Goal: Information Seeking & Learning: Compare options

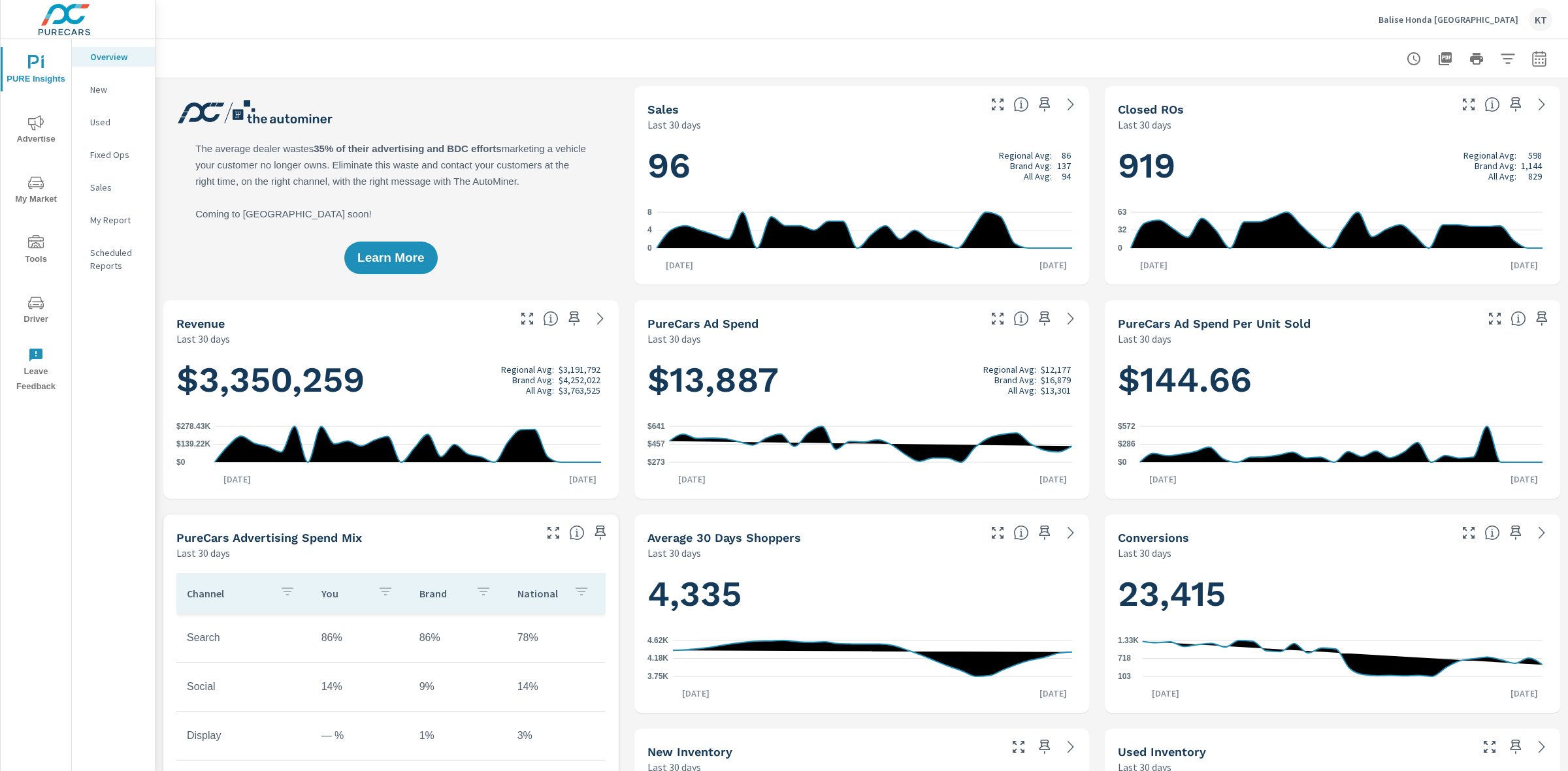
scroll to position [1, 0]
click at [31, 193] on span "My Market" at bounding box center [36, 191] width 63 height 32
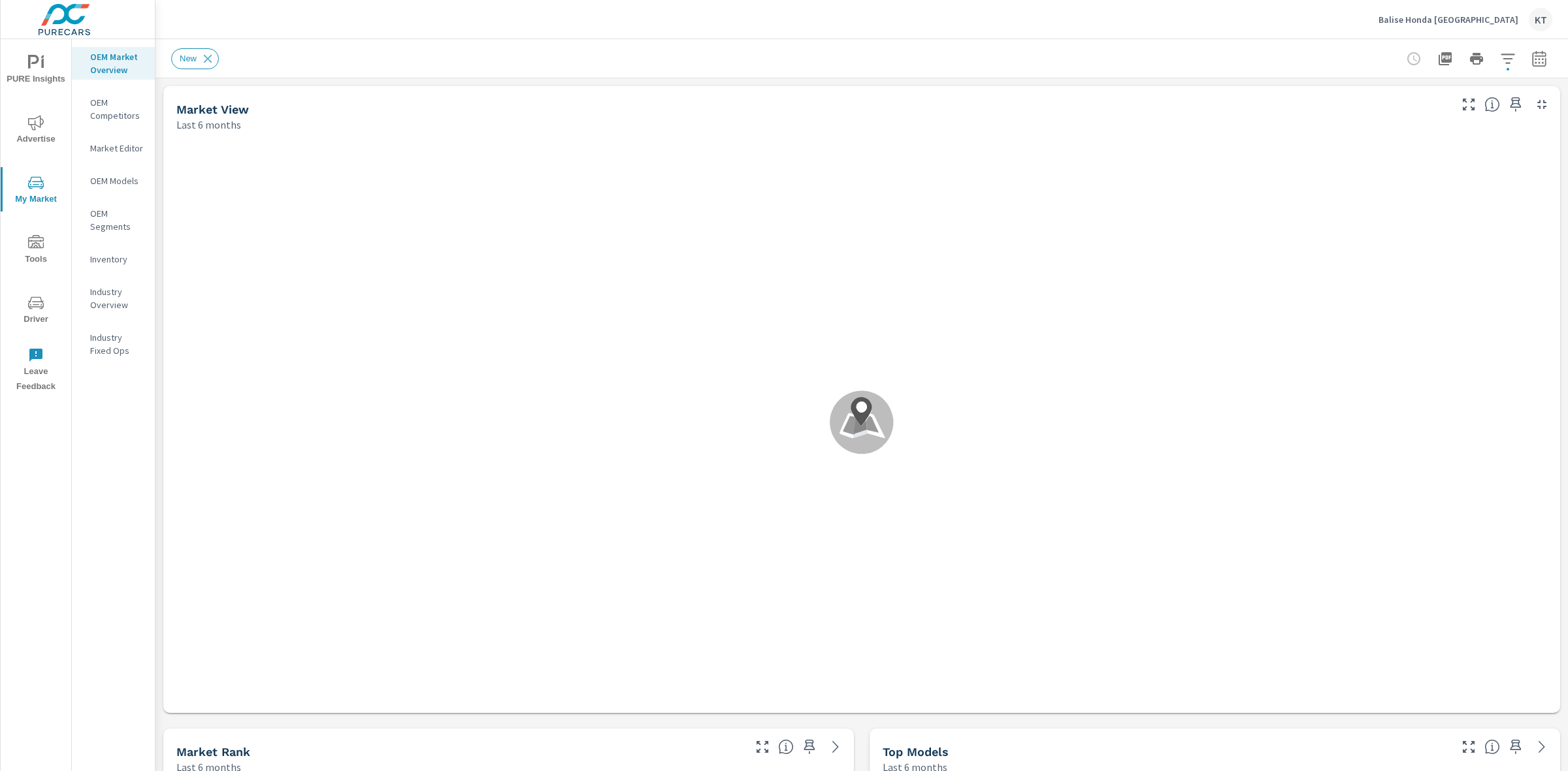
scroll to position [1, 0]
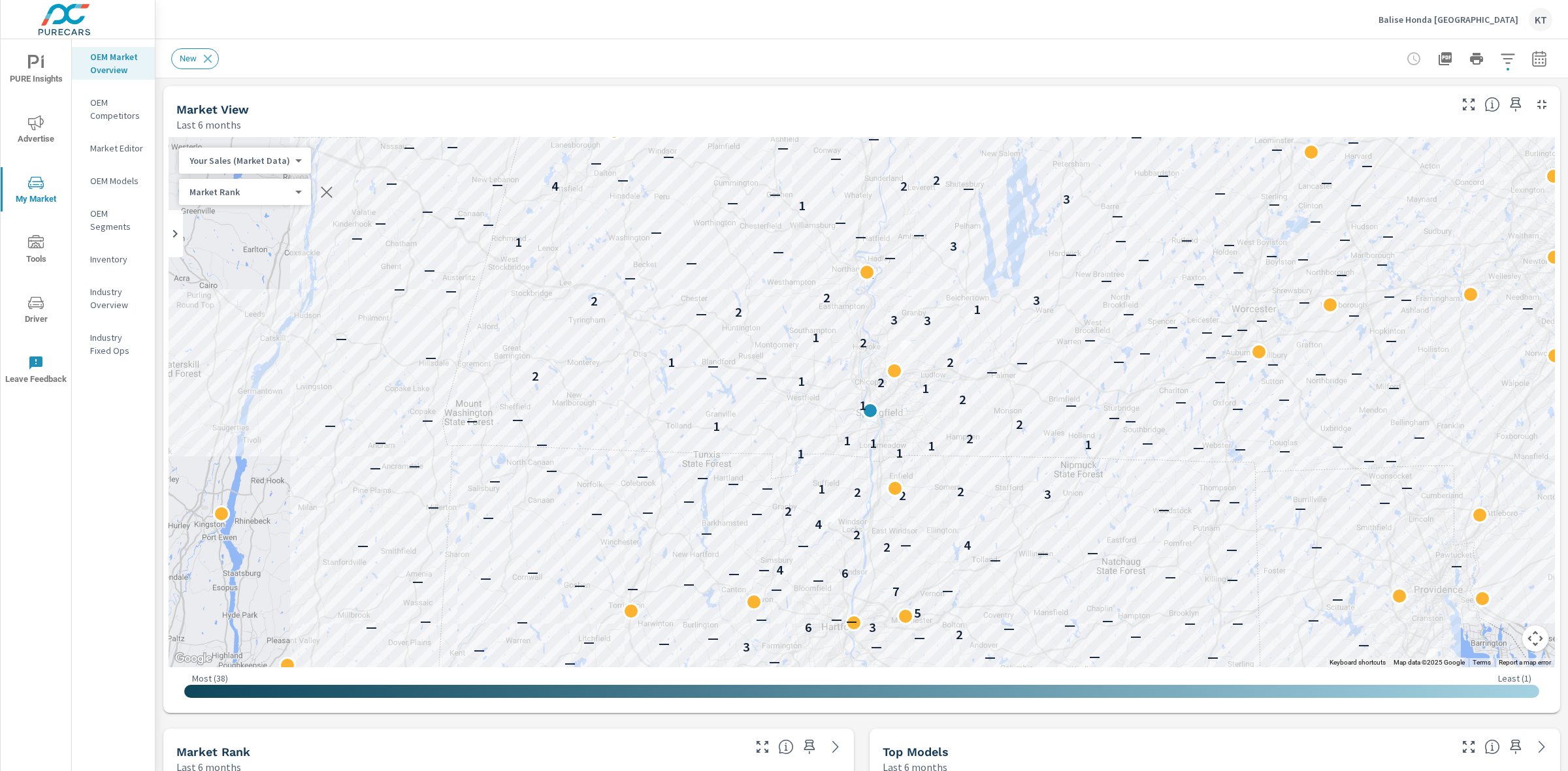
click at [31, 134] on span "Advertise" at bounding box center [36, 131] width 63 height 32
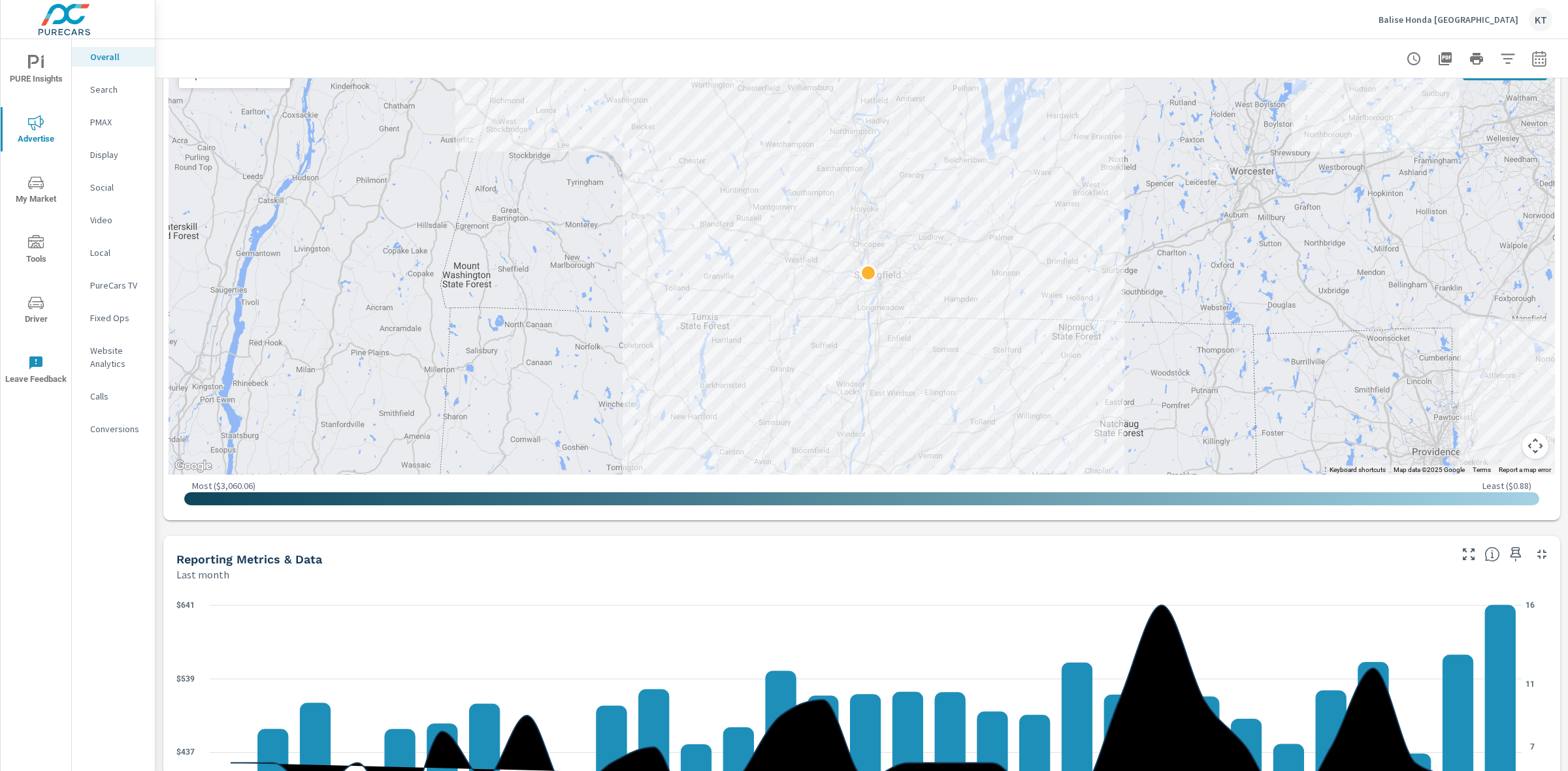
scroll to position [498, 0]
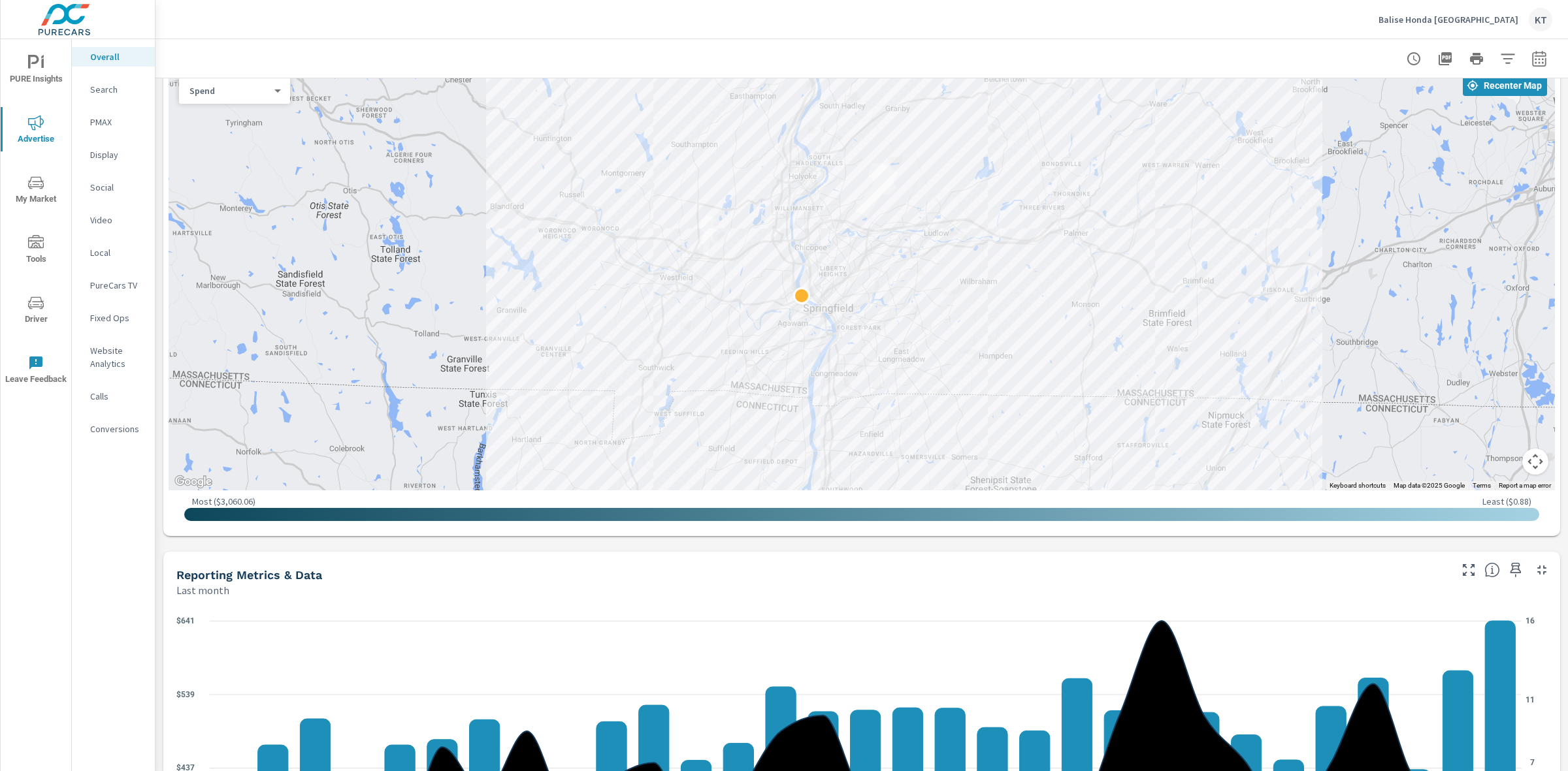
drag, startPoint x: 1076, startPoint y: 296, endPoint x: 1066, endPoint y: 505, distance: 209.2
click at [1066, 505] on div "← Move left → Move right ↑ Move up ↓ Move down + Zoom in - Zoom out Home Jump l…" at bounding box center [861, 299] width 1386 height 463
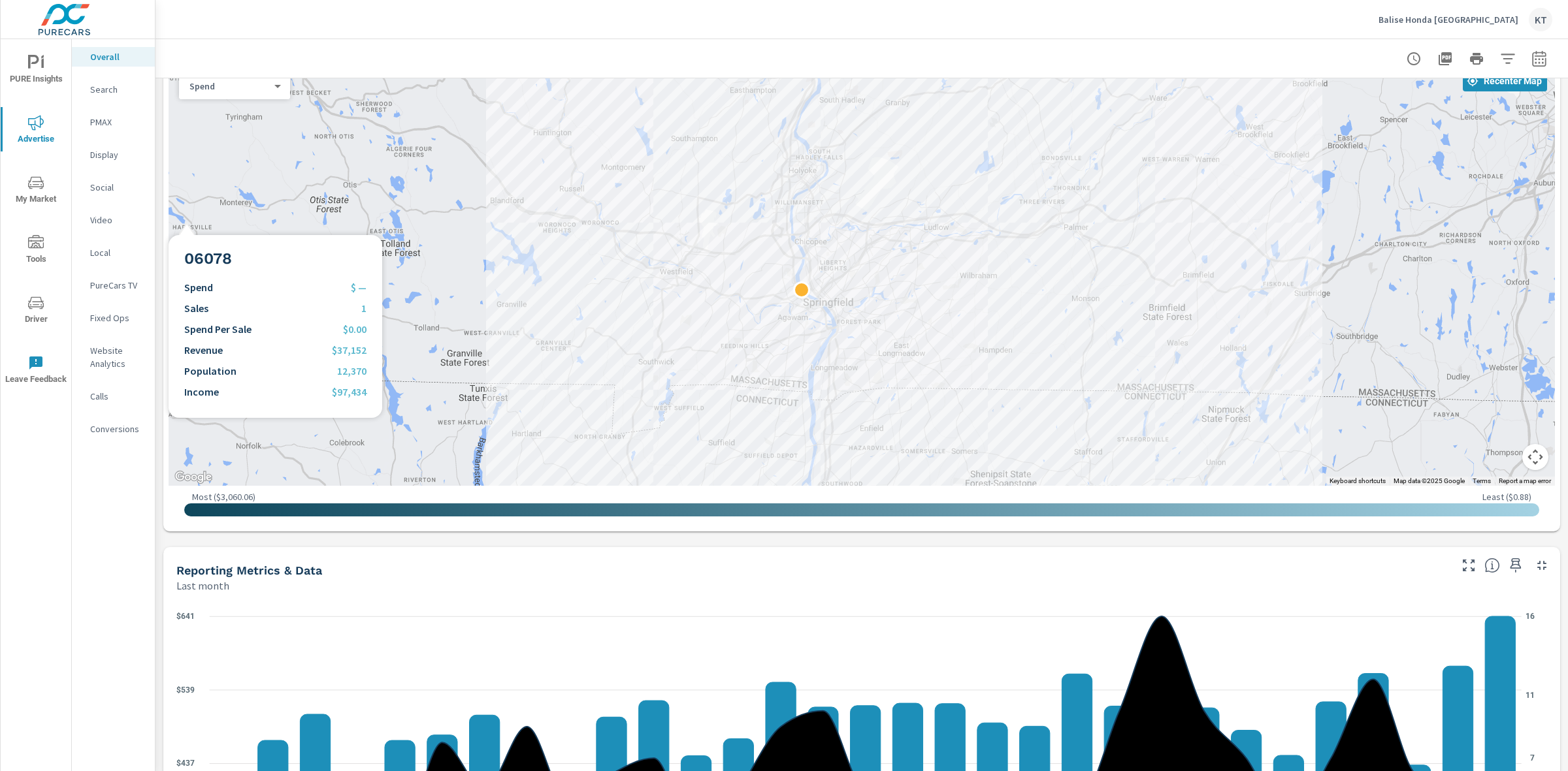
scroll to position [498, 0]
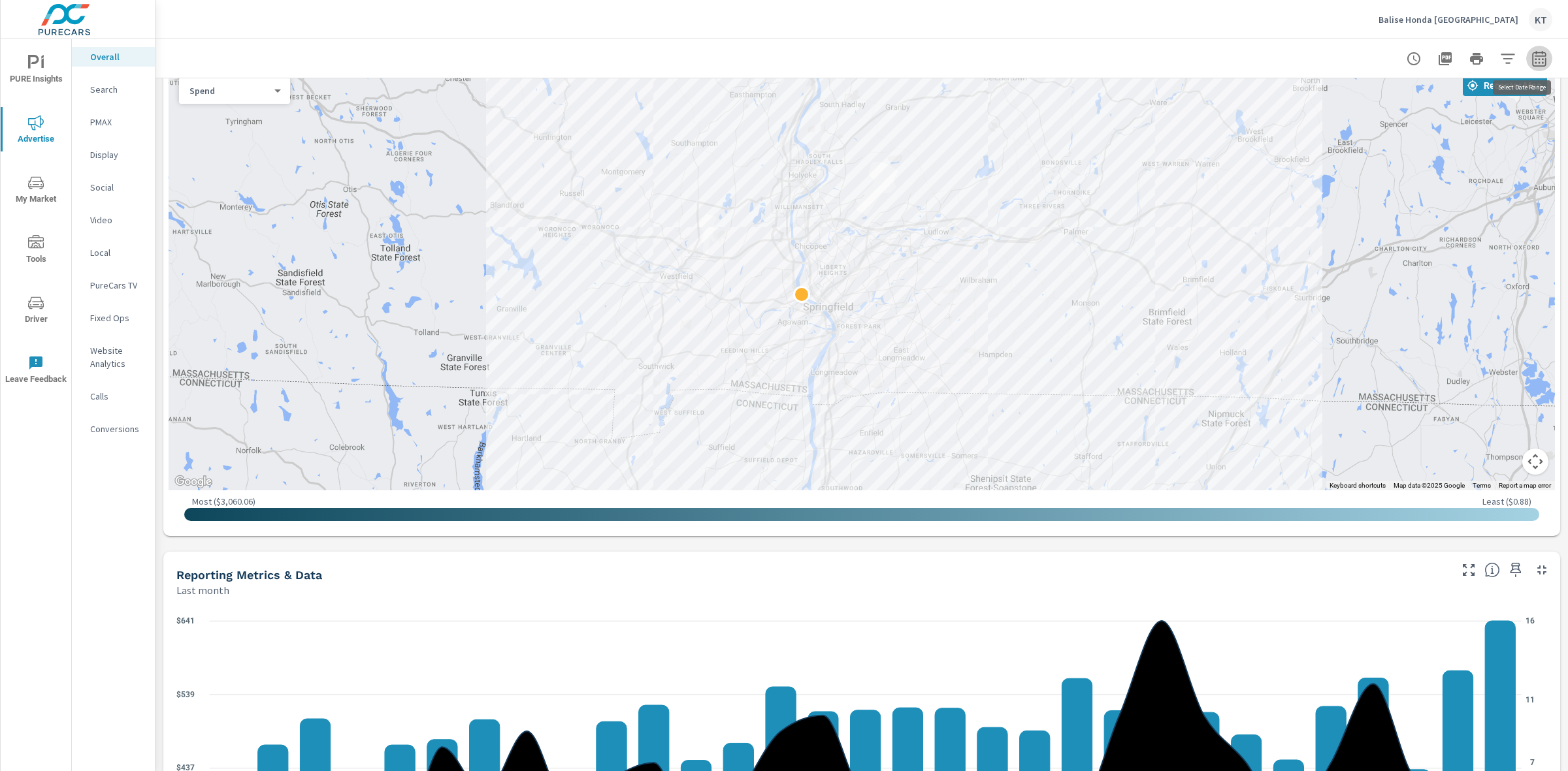
click at [1535, 60] on icon "button" at bounding box center [1539, 60] width 9 height 6
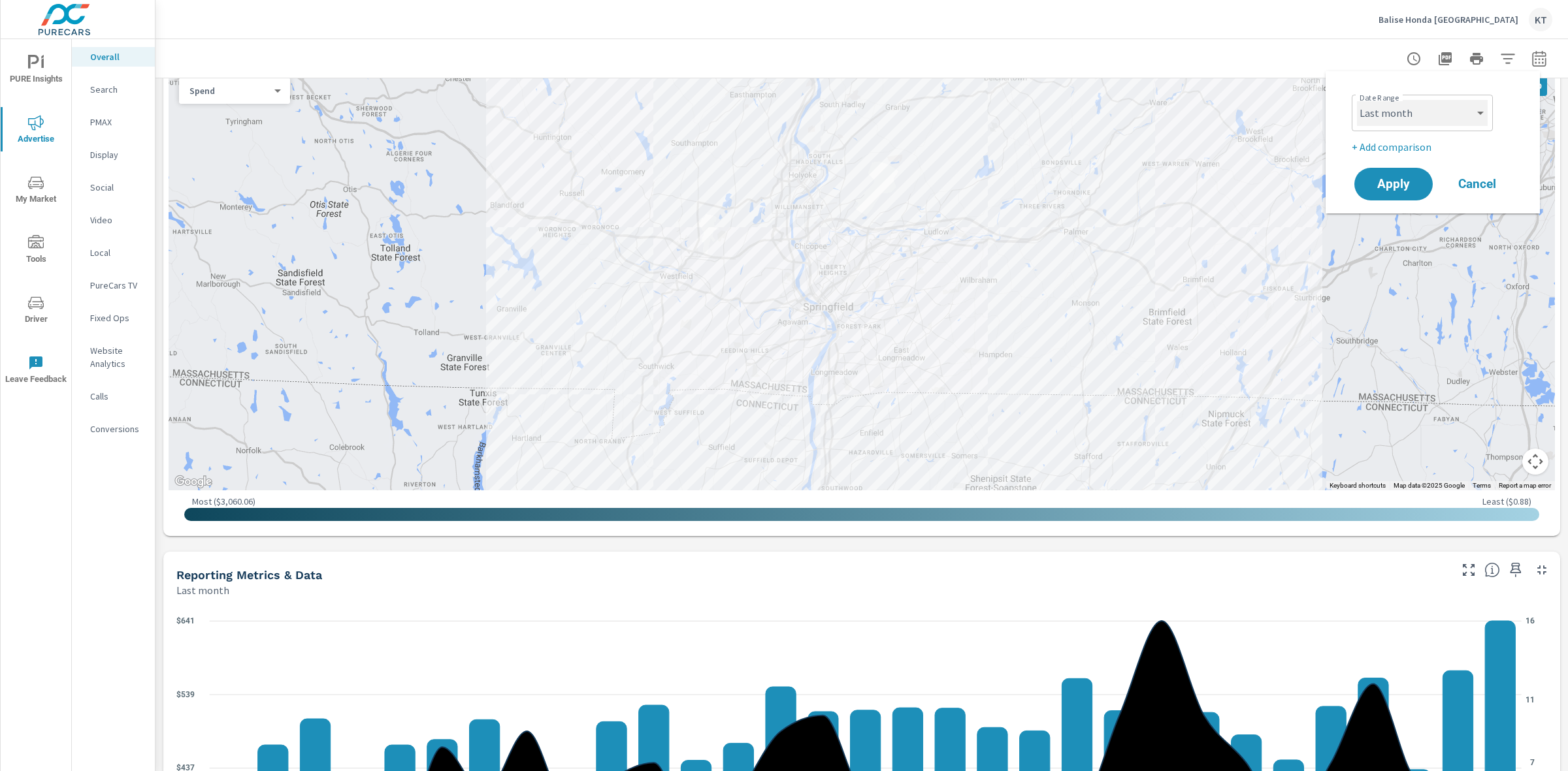
click at [1424, 122] on select "Custom [DATE] Last week Last 7 days Last 14 days Last 30 days Last 45 days Last…" at bounding box center [1422, 113] width 130 height 26
click at [1356, 100] on select "Custom [DATE] Last week Last 7 days Last 14 days Last 30 days Last 45 days Last…" at bounding box center [1422, 113] width 130 height 26
select select "custom"
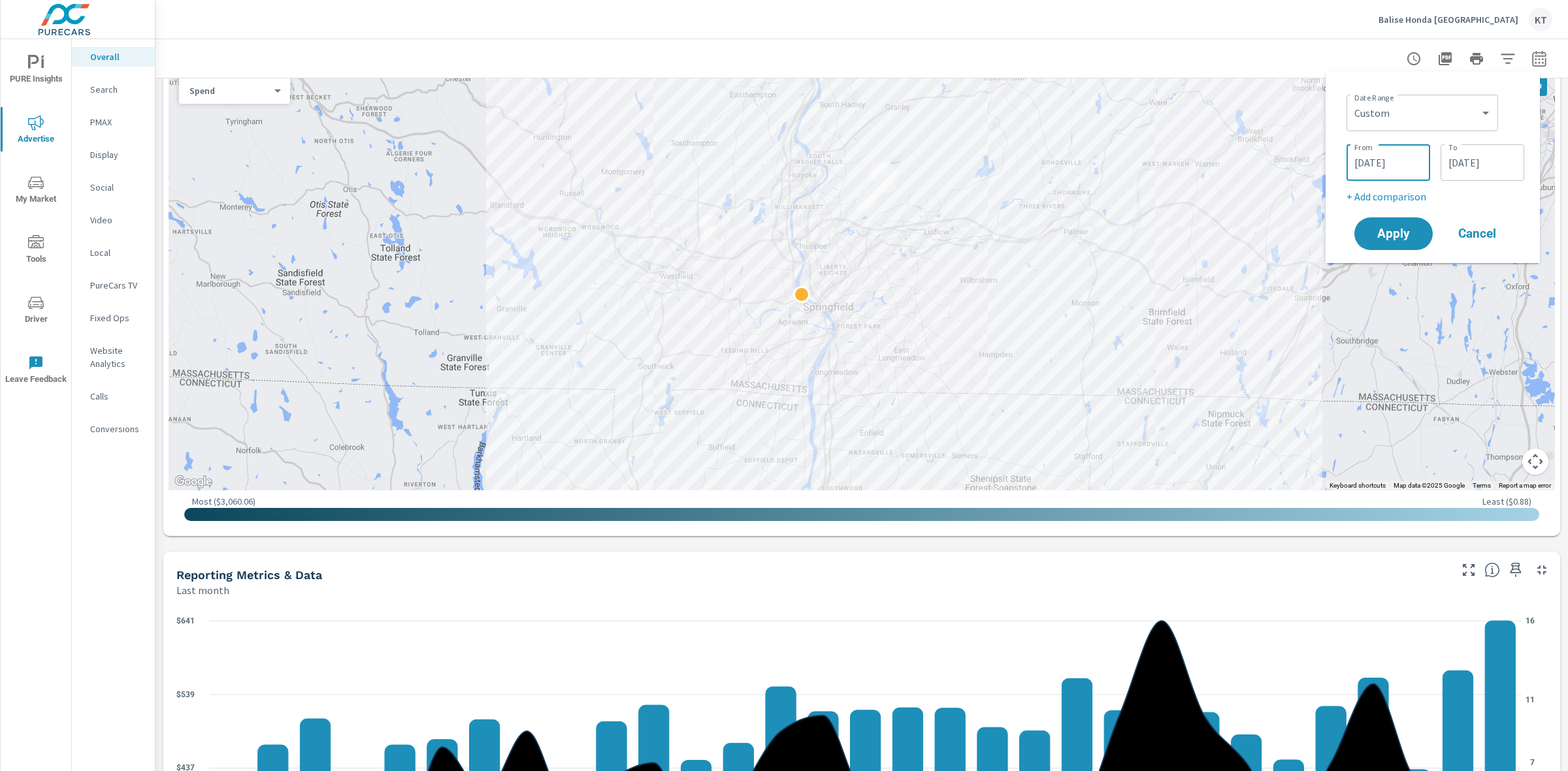
click at [1360, 165] on input "[DATE]" at bounding box center [1388, 162] width 73 height 26
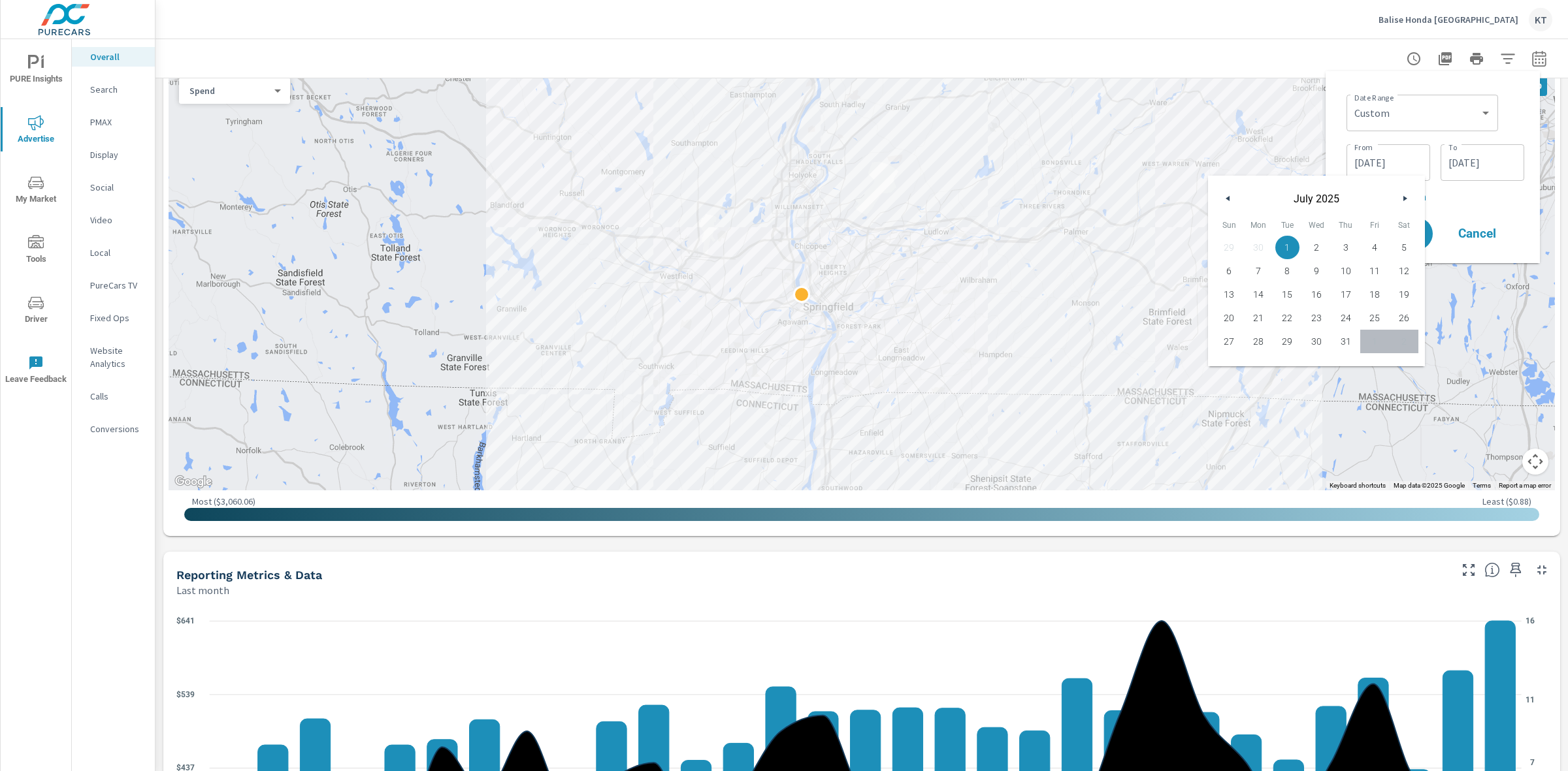
click at [1226, 200] on icon "button" at bounding box center [1226, 198] width 6 height 6
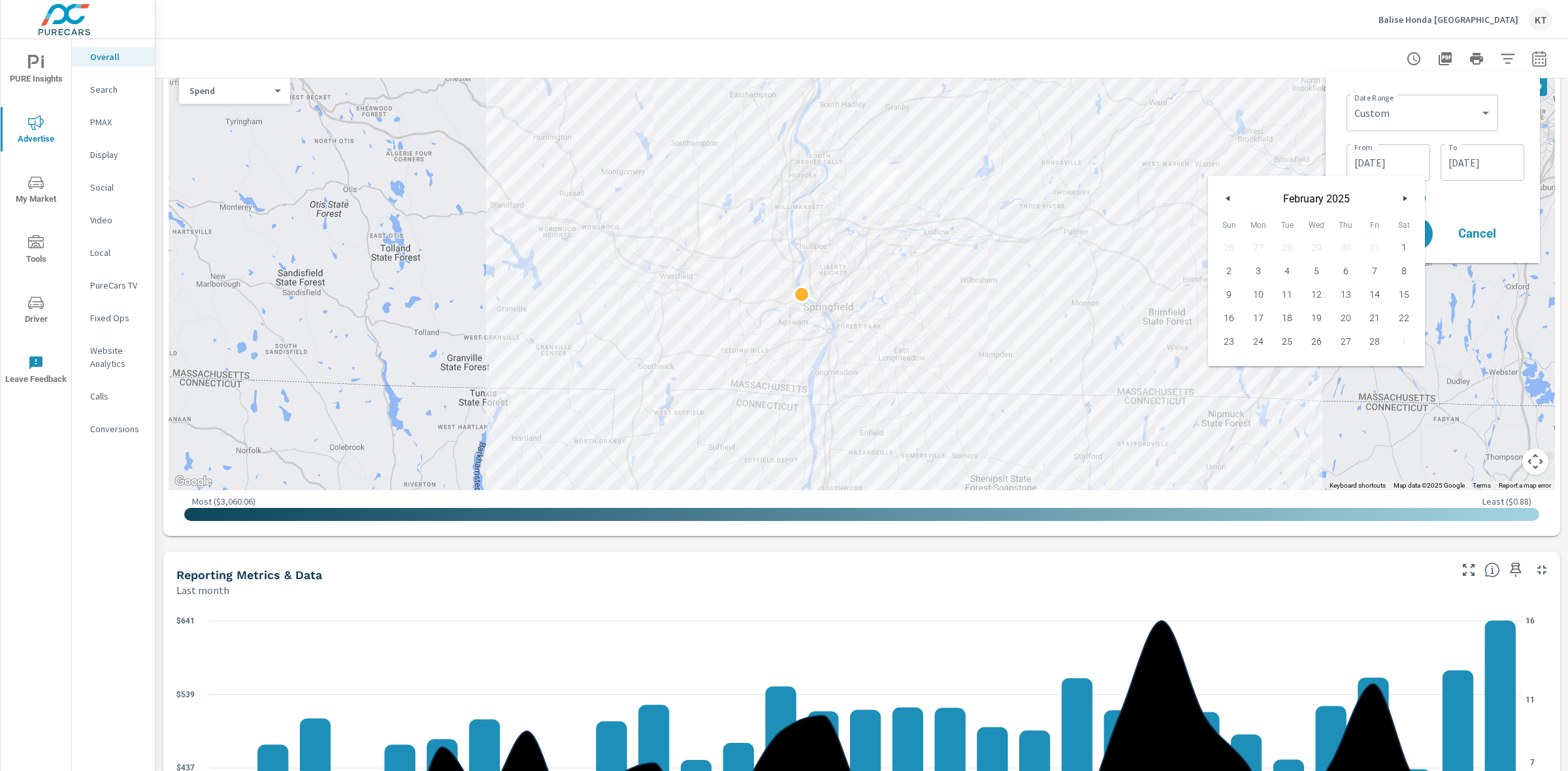
click at [1226, 200] on icon "button" at bounding box center [1226, 198] width 6 height 6
click at [1405, 194] on button "button" at bounding box center [1404, 199] width 16 height 16
click at [1315, 243] on span "1" at bounding box center [1316, 247] width 29 height 17
type input "[DATE]"
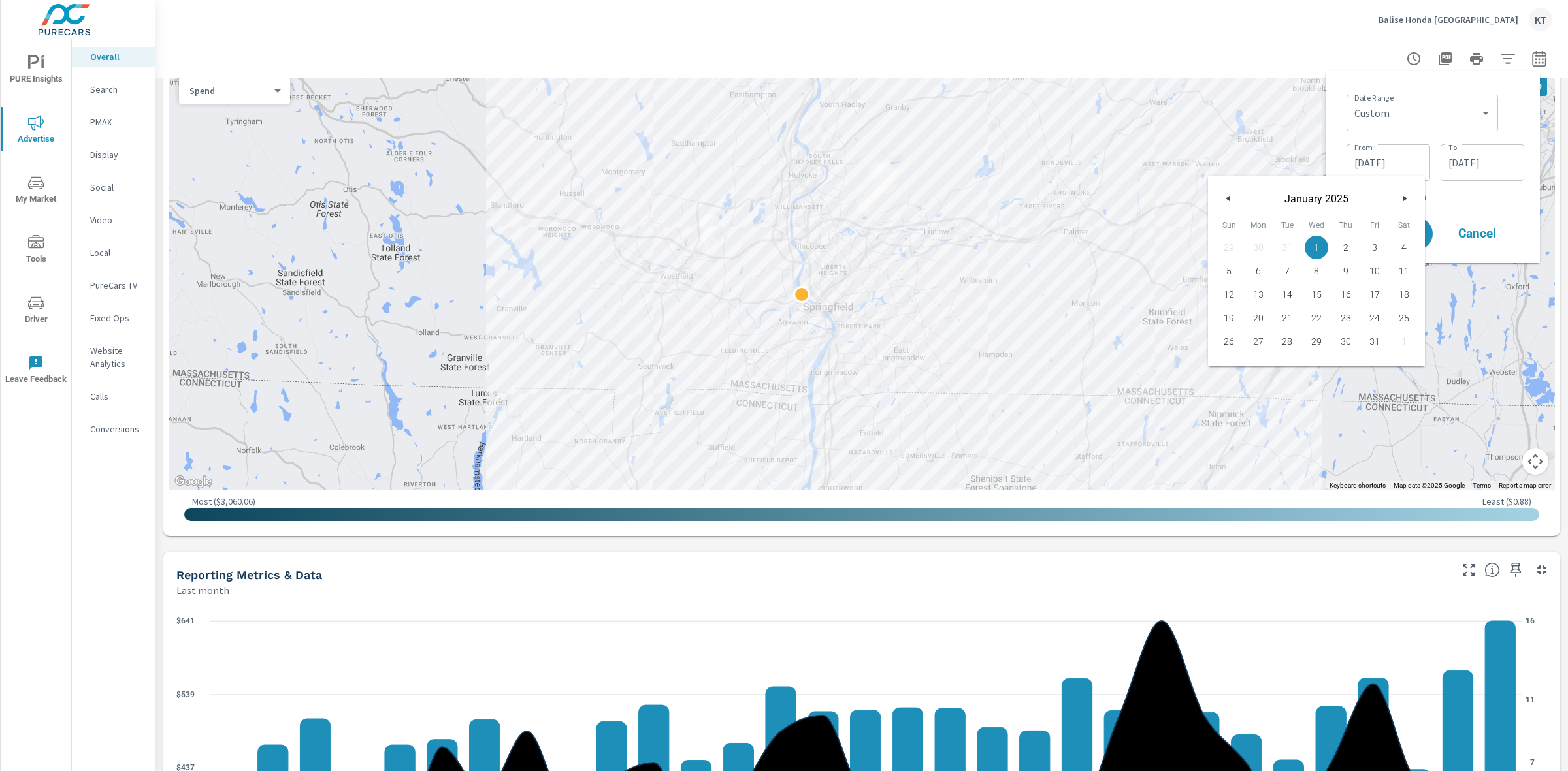
click at [1314, 246] on span "1" at bounding box center [1316, 247] width 29 height 17
click at [1523, 212] on div "Date Range Custom [DATE] Last week Last 7 days Last 14 days Last 30 days Last 4…" at bounding box center [1432, 167] width 193 height 171
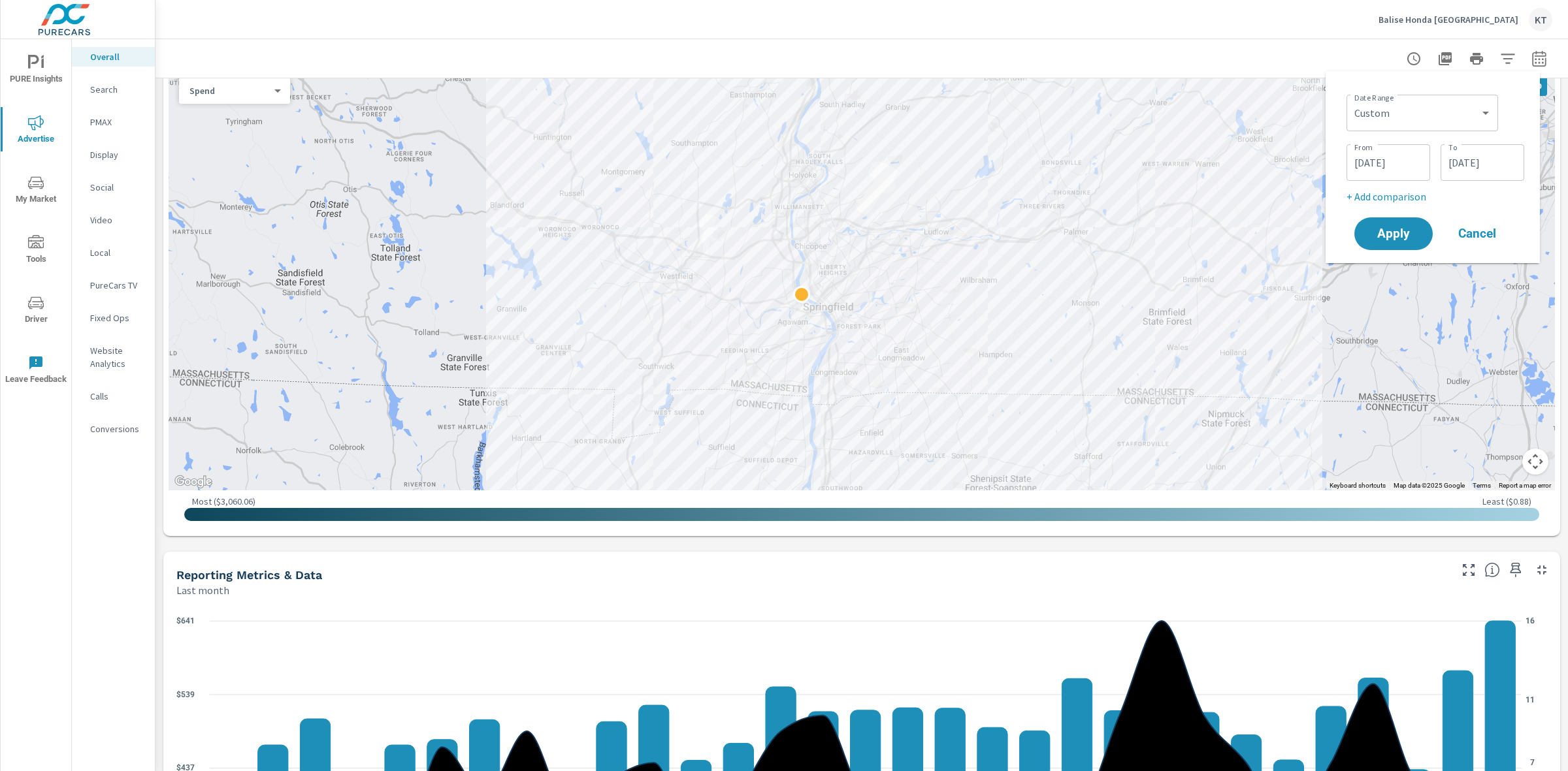
click at [1373, 198] on p "+ Add comparison" at bounding box center [1434, 196] width 177 height 16
click at [1486, 215] on select "Custom Previous period Previous month Previous year" at bounding box center [1422, 219] width 141 height 26
click at [1352, 207] on select "Custom Previous period Previous month Previous year" at bounding box center [1422, 219] width 141 height 26
click at [1385, 226] on select "Custom Previous period Previous month Previous year" at bounding box center [1422, 219] width 141 height 26
click at [1352, 207] on select "Custom Previous period Previous month Previous year" at bounding box center [1422, 219] width 141 height 26
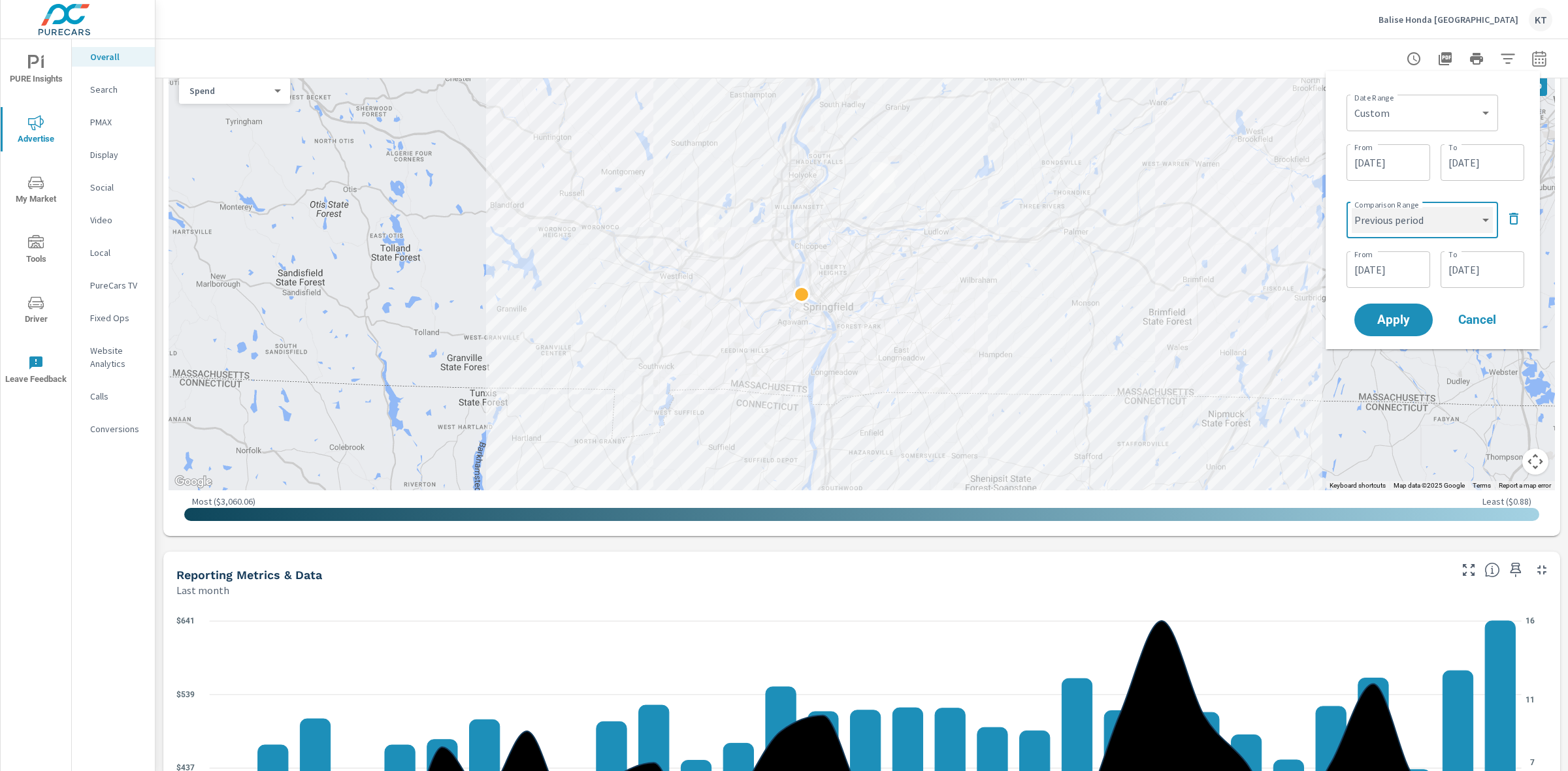
select select "custom"
click at [1356, 269] on input "[DATE]" at bounding box center [1388, 269] width 73 height 26
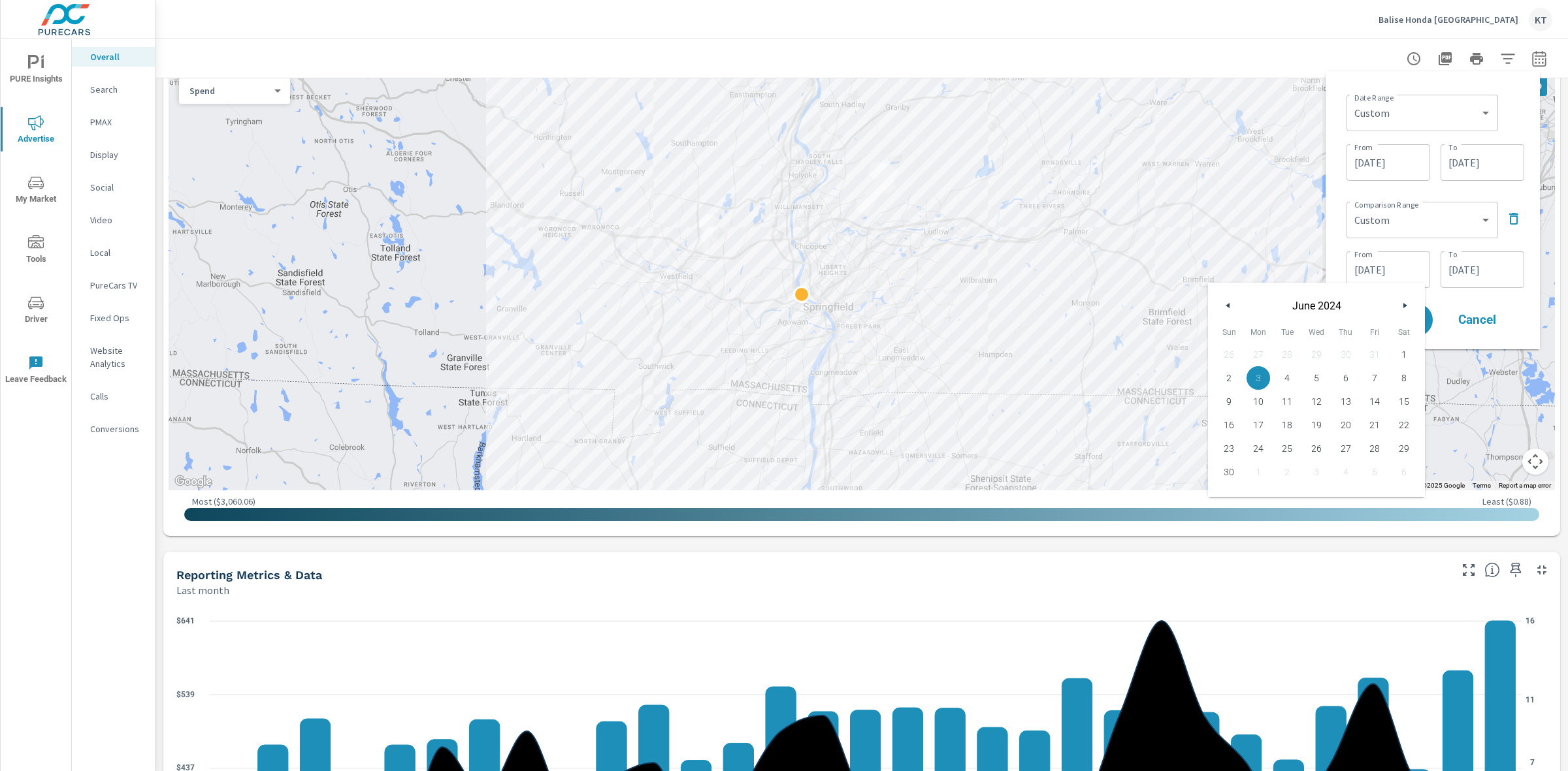
click at [1232, 305] on button "button" at bounding box center [1228, 306] width 16 height 16
click at [1231, 305] on button "button" at bounding box center [1228, 306] width 16 height 16
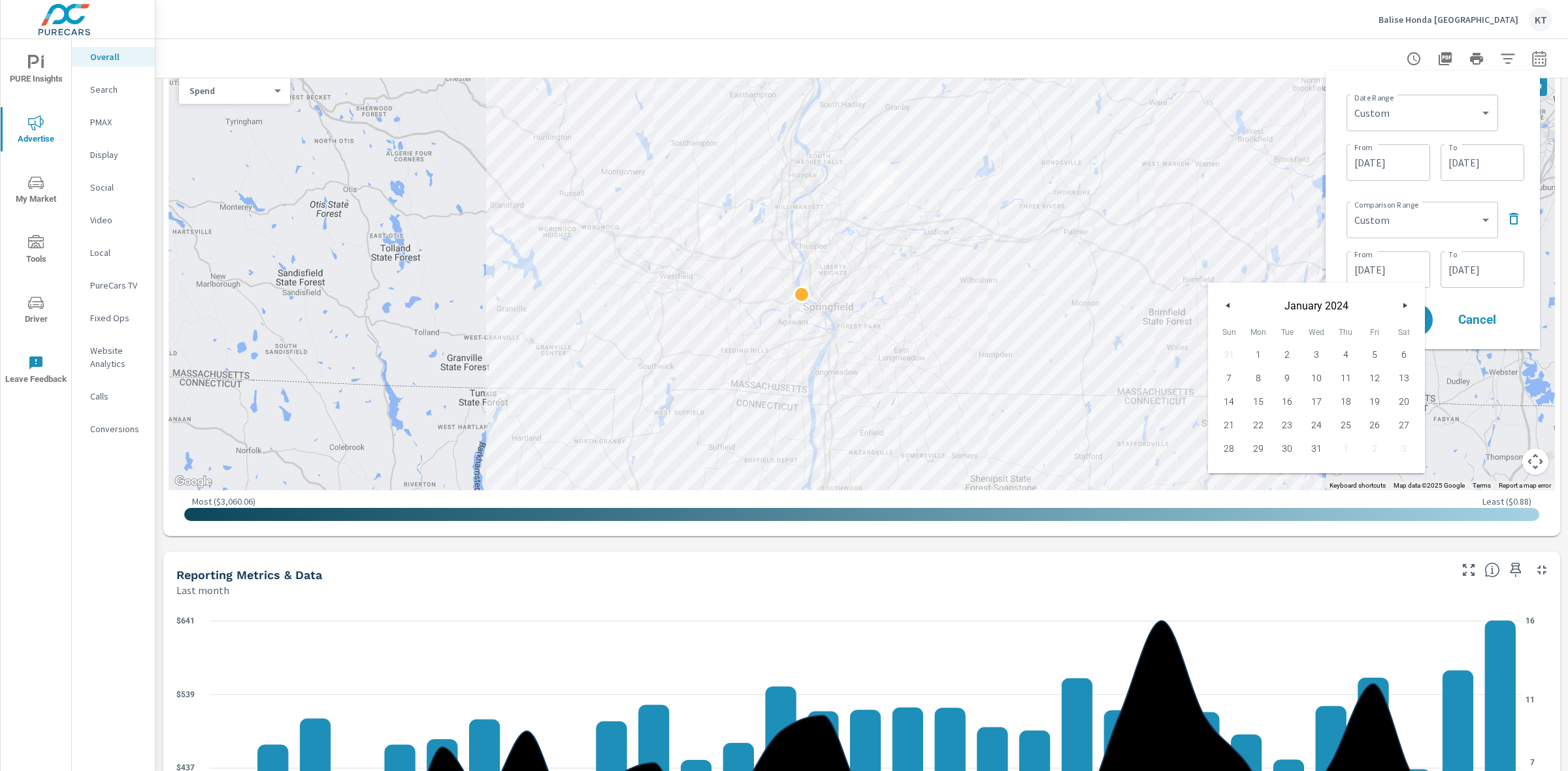
click at [1256, 349] on span "1" at bounding box center [1258, 354] width 29 height 17
type input "[DATE]"
click at [1474, 266] on input "[DATE]" at bounding box center [1482, 269] width 73 height 26
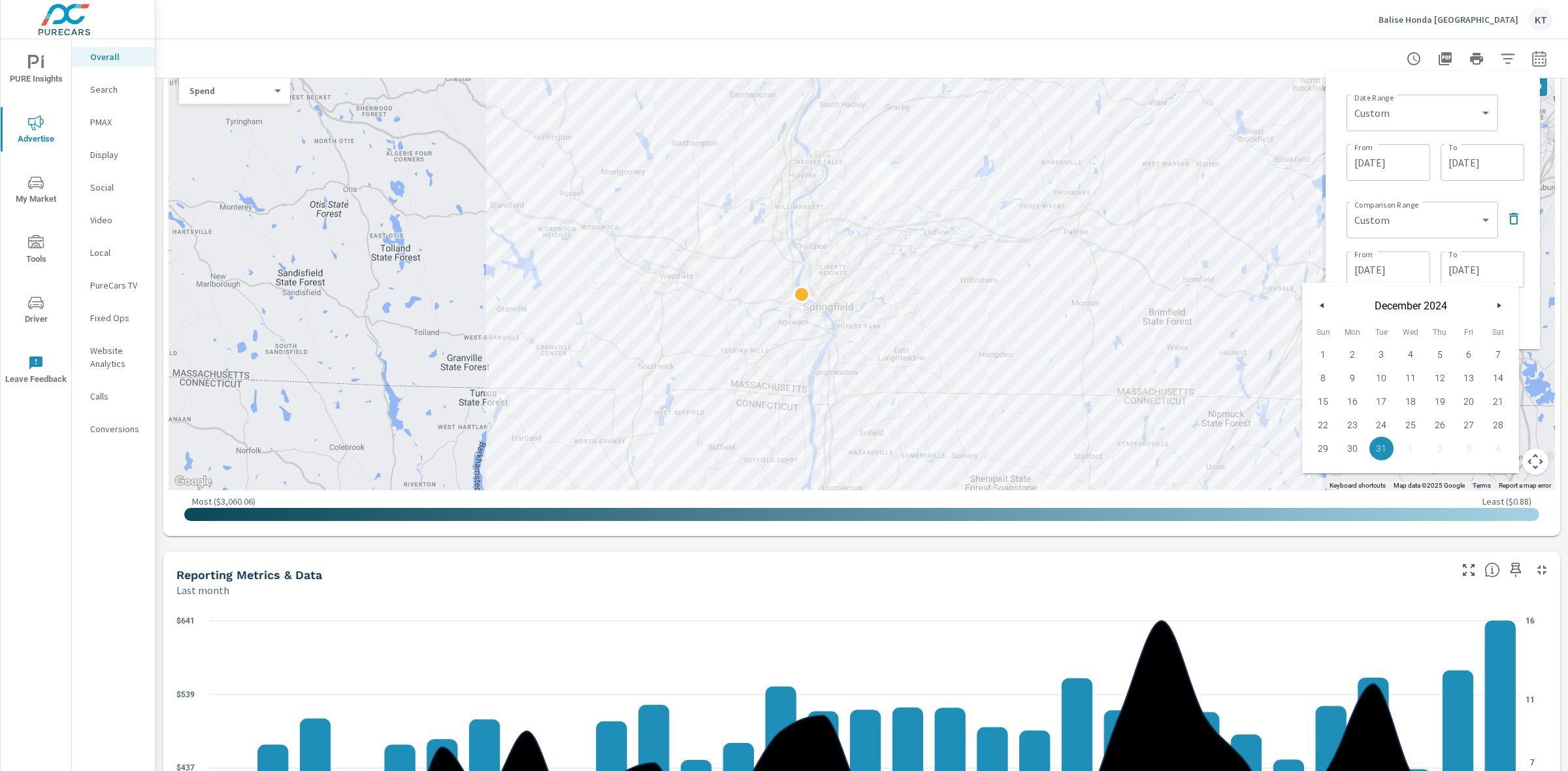
click at [1320, 305] on icon "button" at bounding box center [1320, 305] width 6 height 6
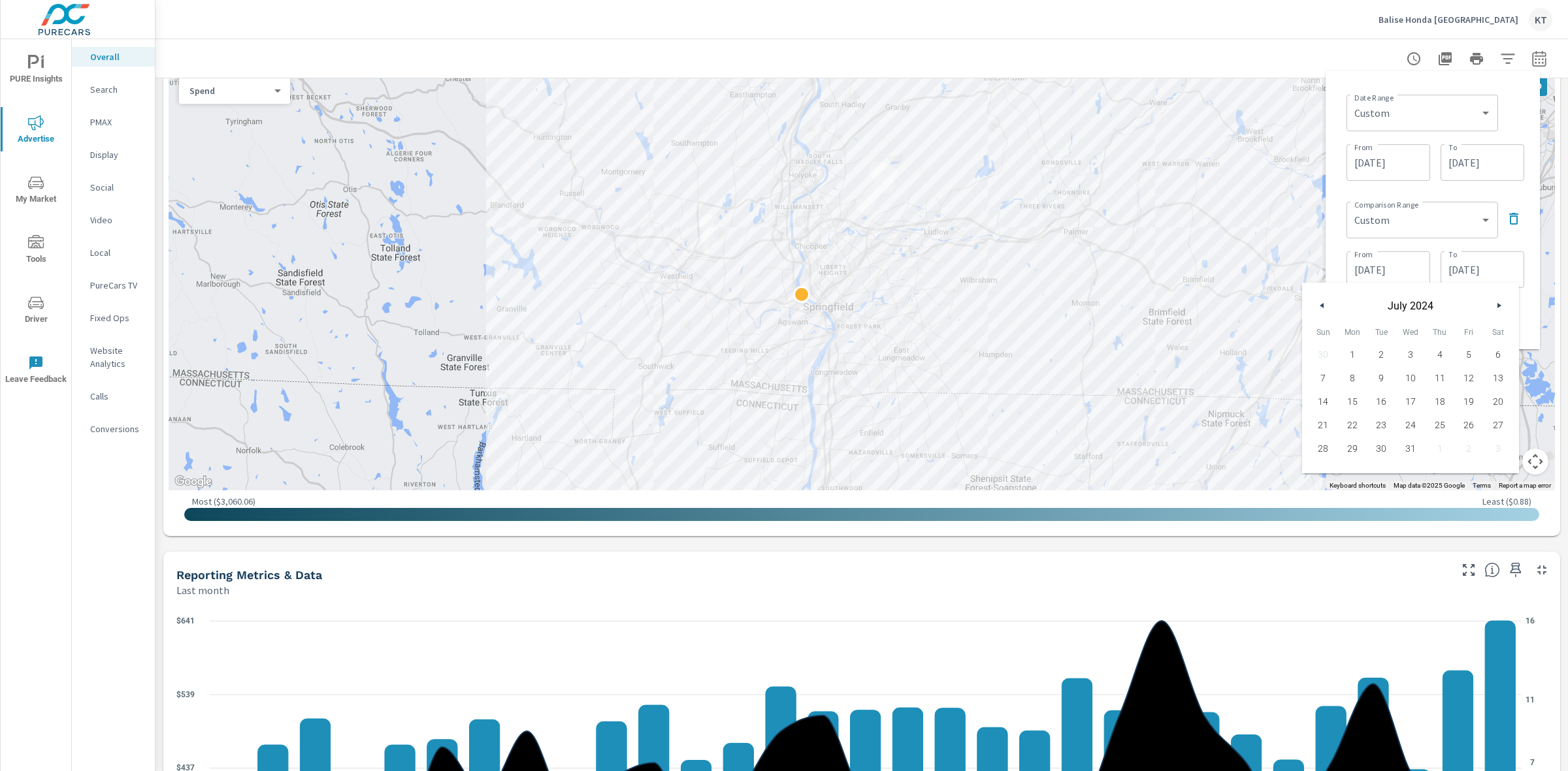
click at [1320, 305] on icon "button" at bounding box center [1320, 305] width 6 height 6
drag, startPoint x: 1342, startPoint y: 492, endPoint x: 1407, endPoint y: 505, distance: 66.3
click at [1415, 517] on body "PURE Insights Advertise My Market Tools Driver Leave Feedback Overall Search PM…" at bounding box center [784, 386] width 1568 height 771
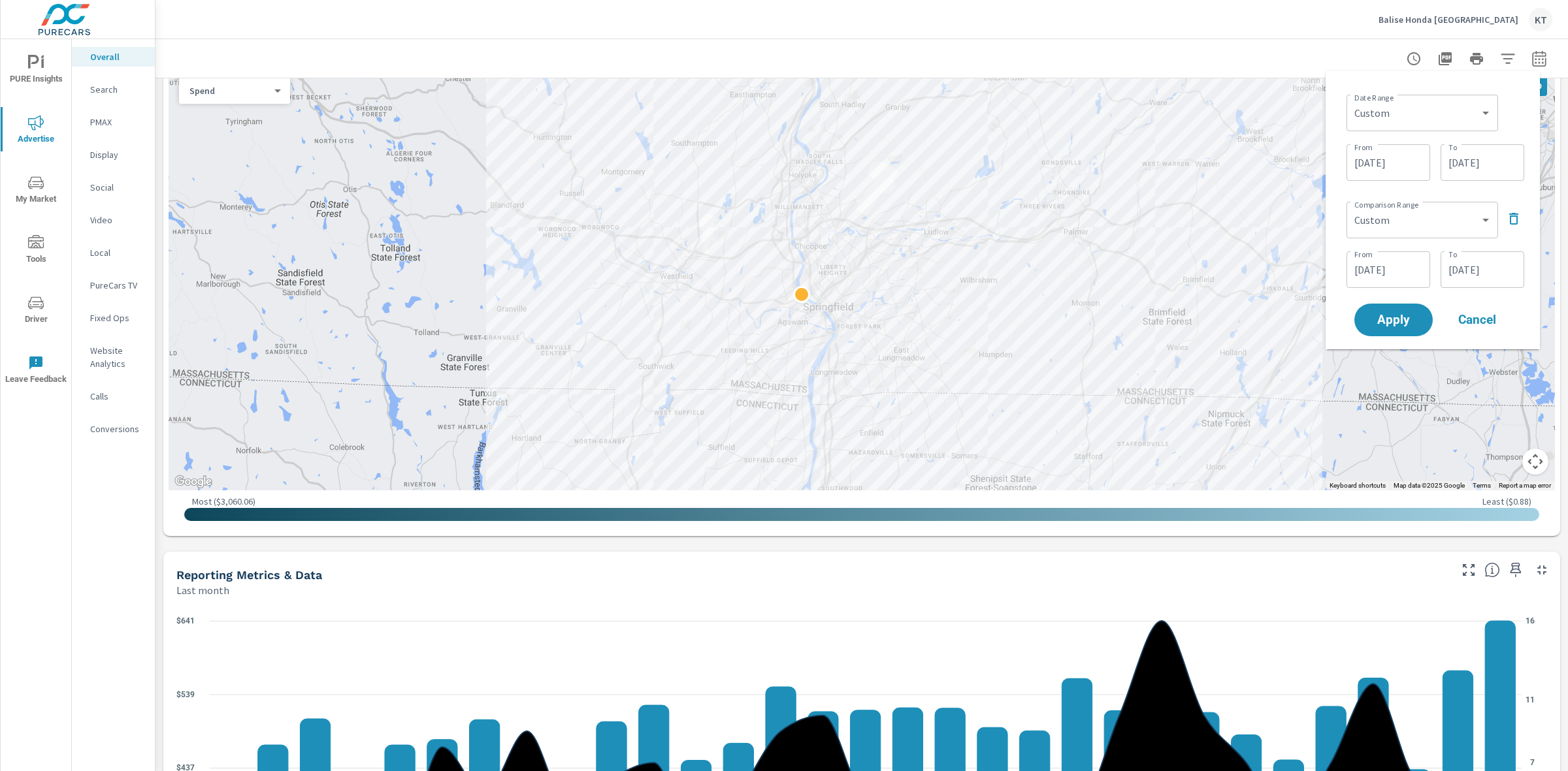
click at [1493, 265] on input "[DATE]" at bounding box center [1482, 269] width 73 height 26
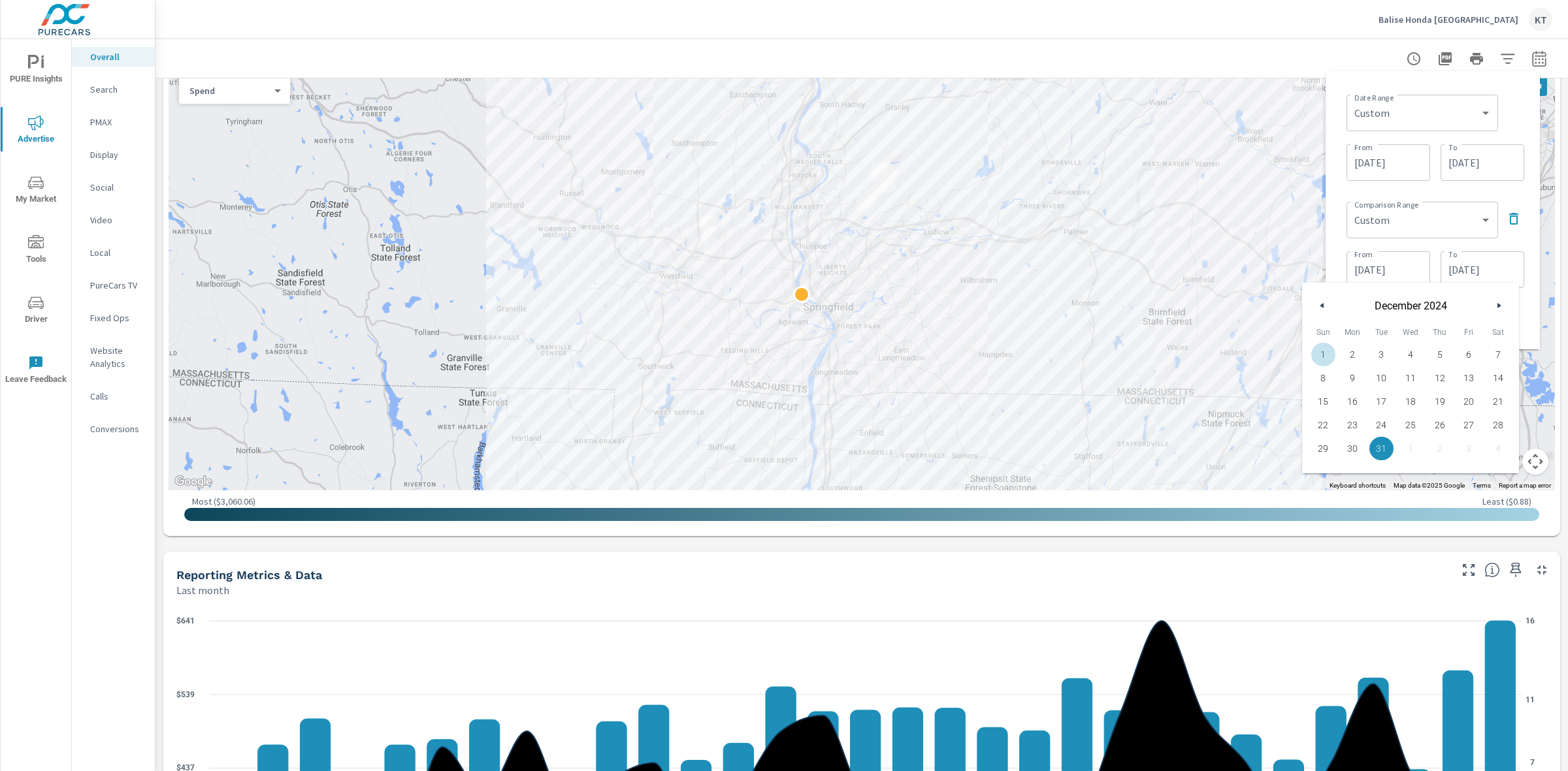
click at [1323, 308] on button "button" at bounding box center [1322, 306] width 16 height 16
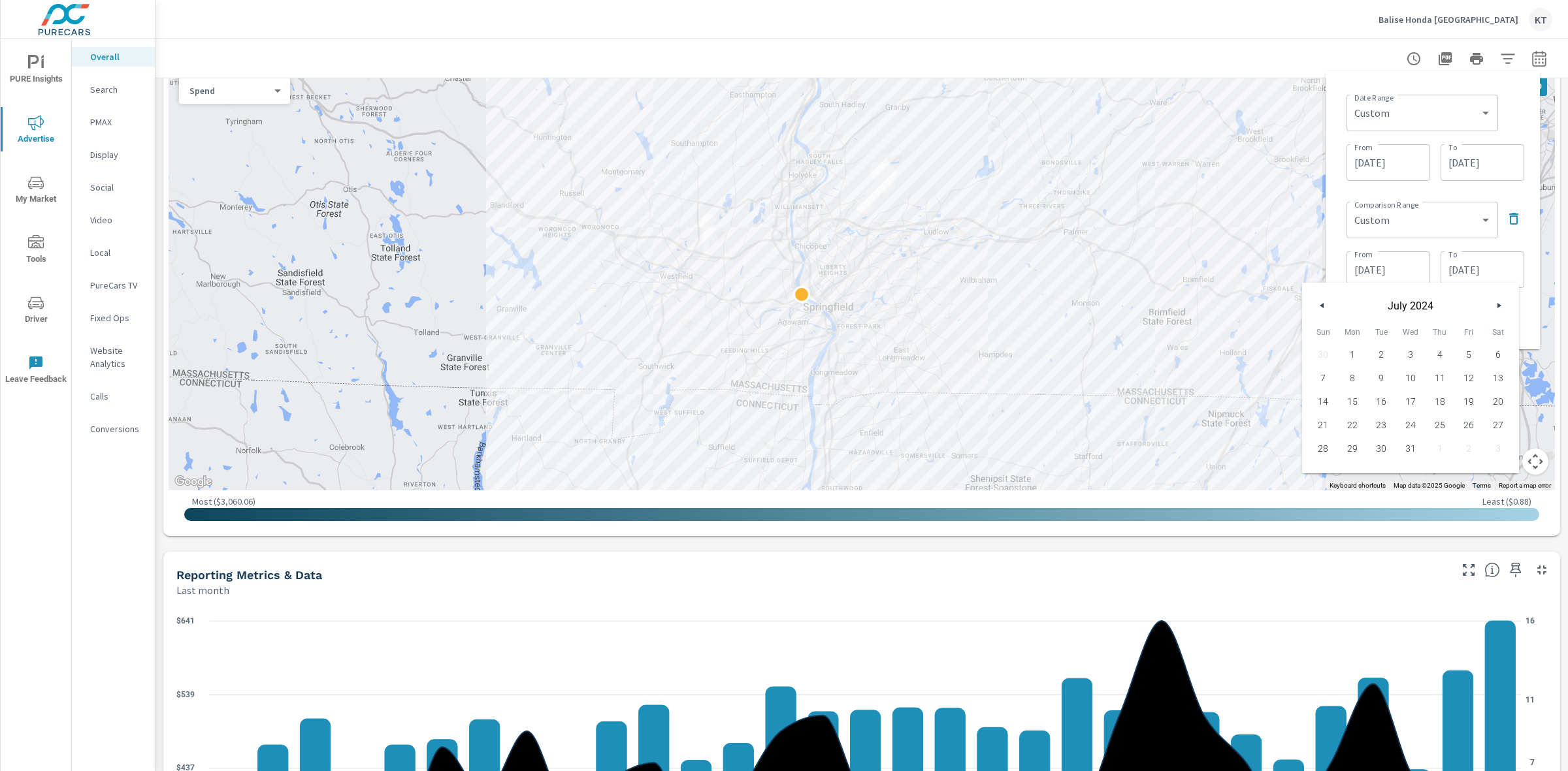
click at [1411, 448] on span "31" at bounding box center [1410, 448] width 29 height 17
type input "[DATE]"
click at [1115, 66] on div at bounding box center [861, 58] width 1381 height 38
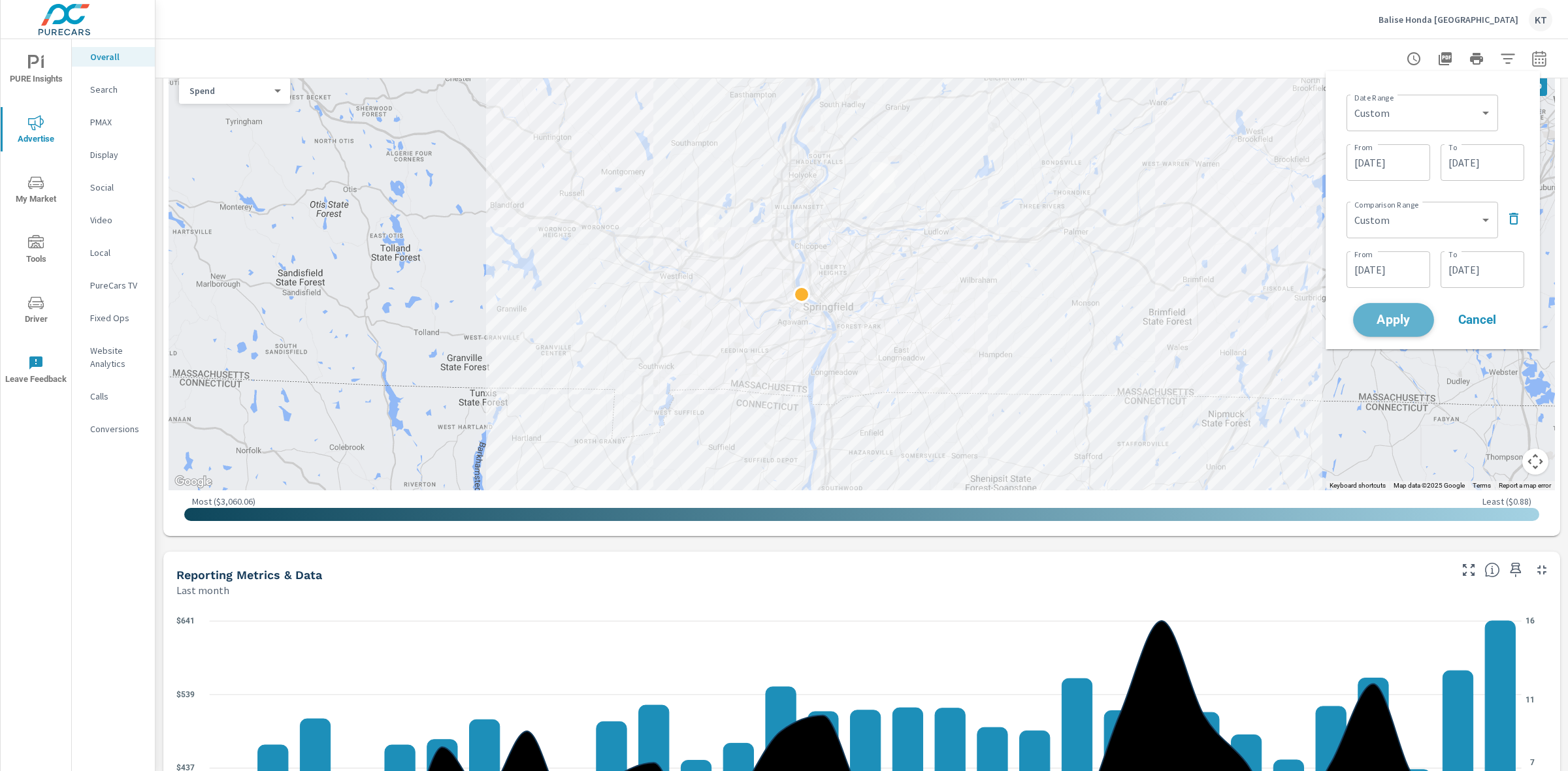
click at [1392, 319] on span "Apply" at bounding box center [1392, 320] width 53 height 13
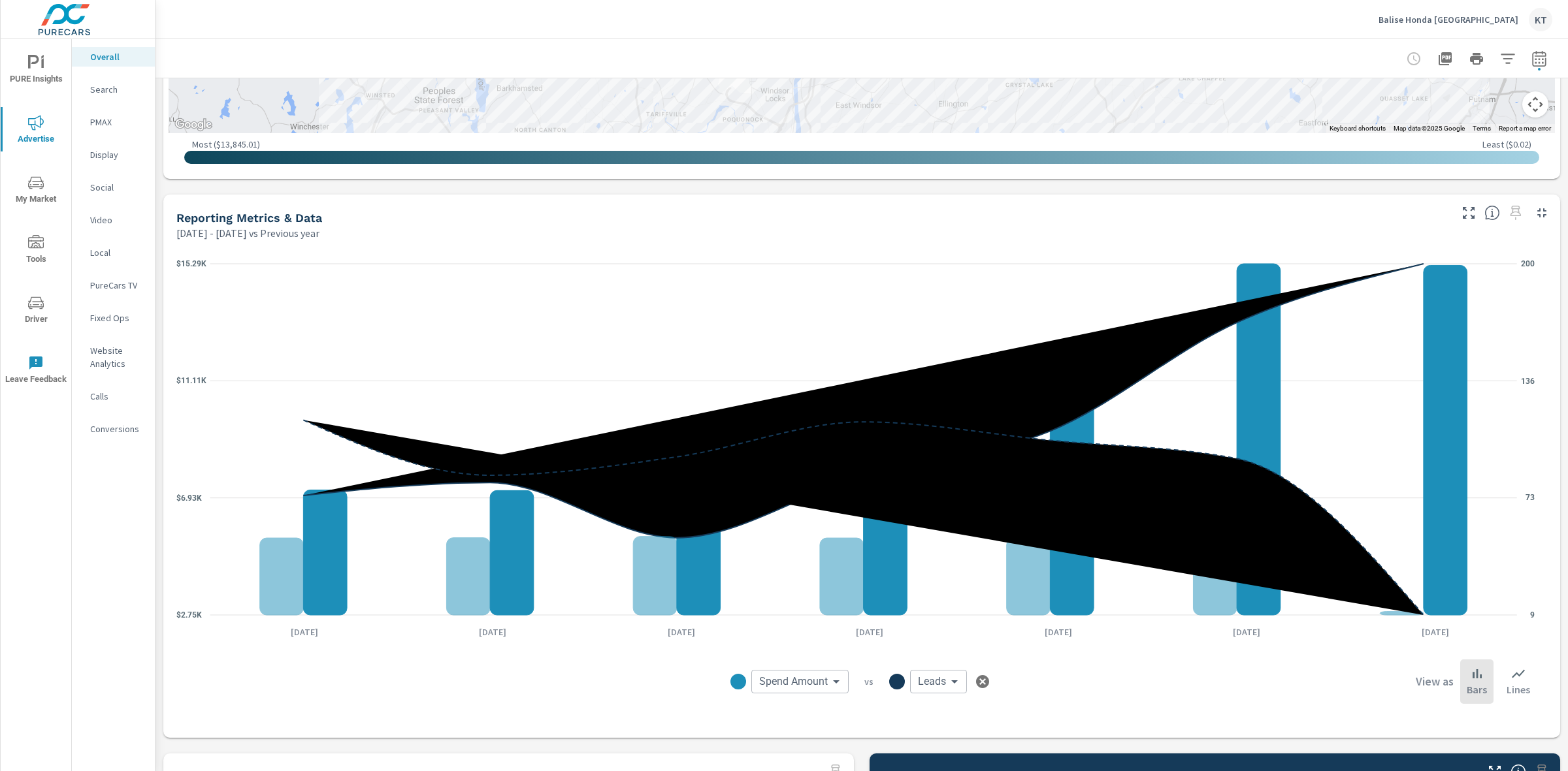
scroll to position [1153, 0]
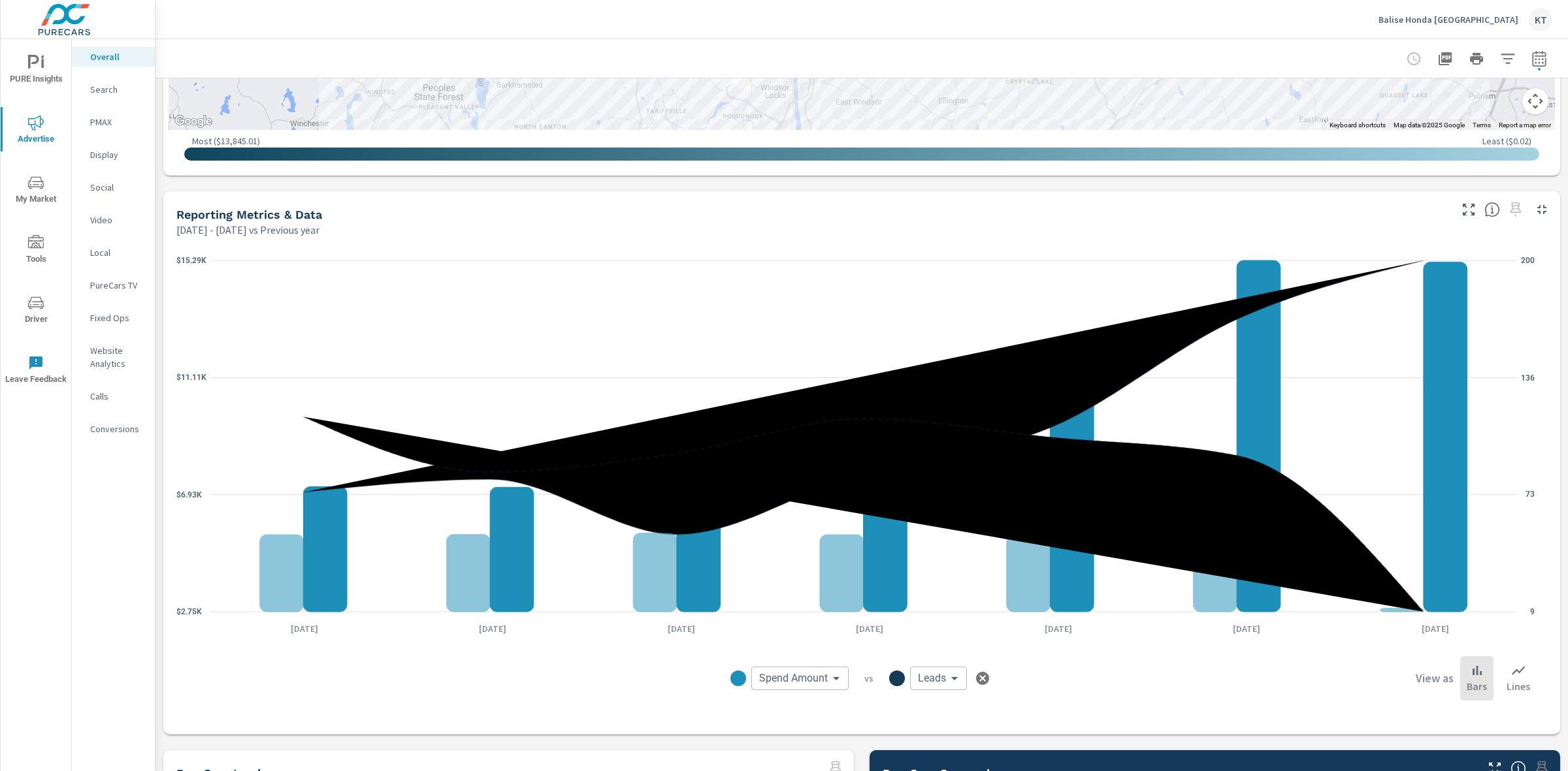
click at [836, 677] on body "PURE Insights Advertise My Market Tools Driver Leave Feedback Overall Search PM…" at bounding box center [784, 386] width 1568 height 771
click at [1504, 675] on div at bounding box center [784, 386] width 1568 height 771
click at [1517, 678] on div "Lines" at bounding box center [1518, 679] width 37 height 45
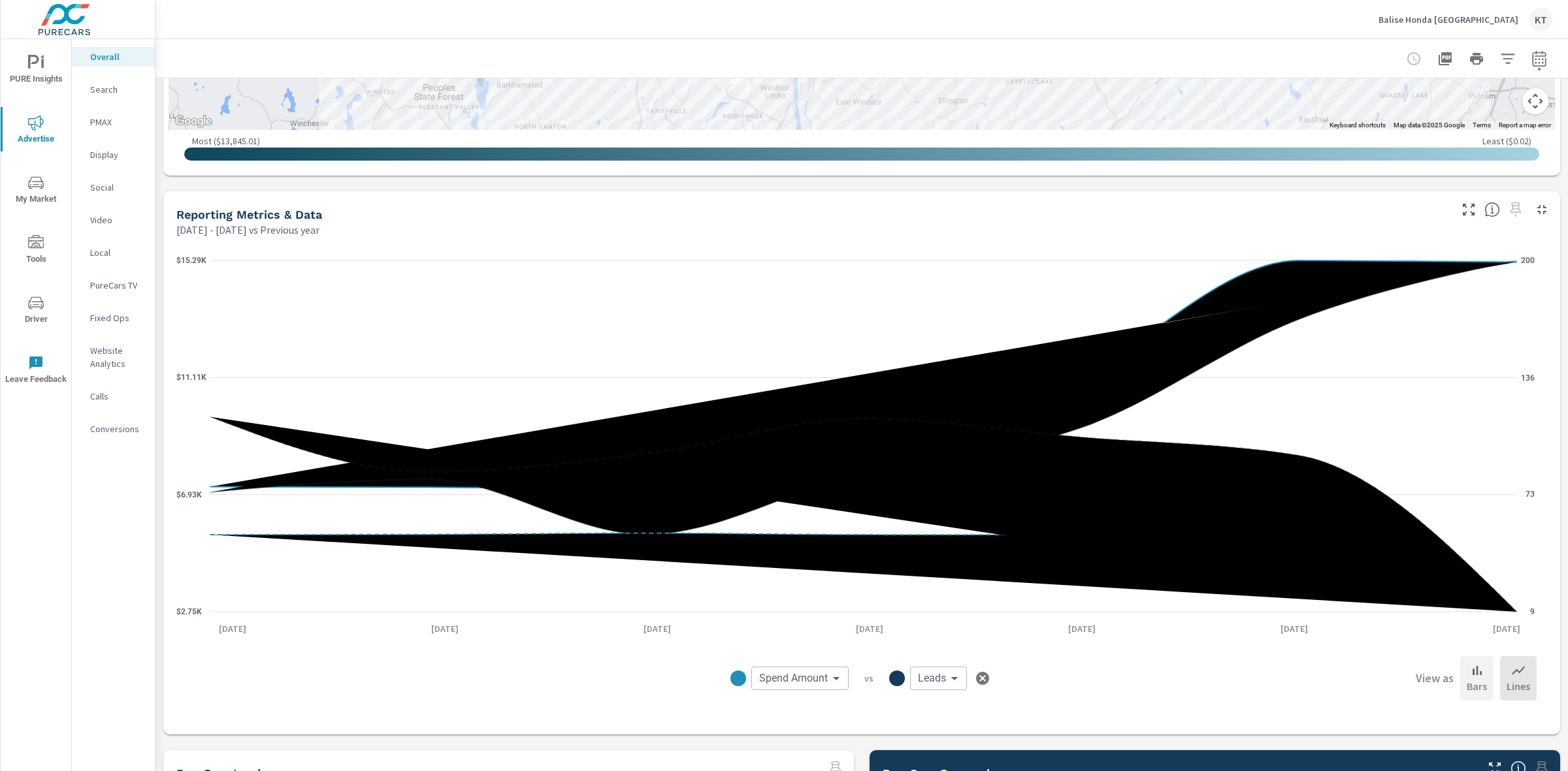
click at [1469, 676] on icon at bounding box center [1477, 671] width 16 height 16
